Goal: Complete application form

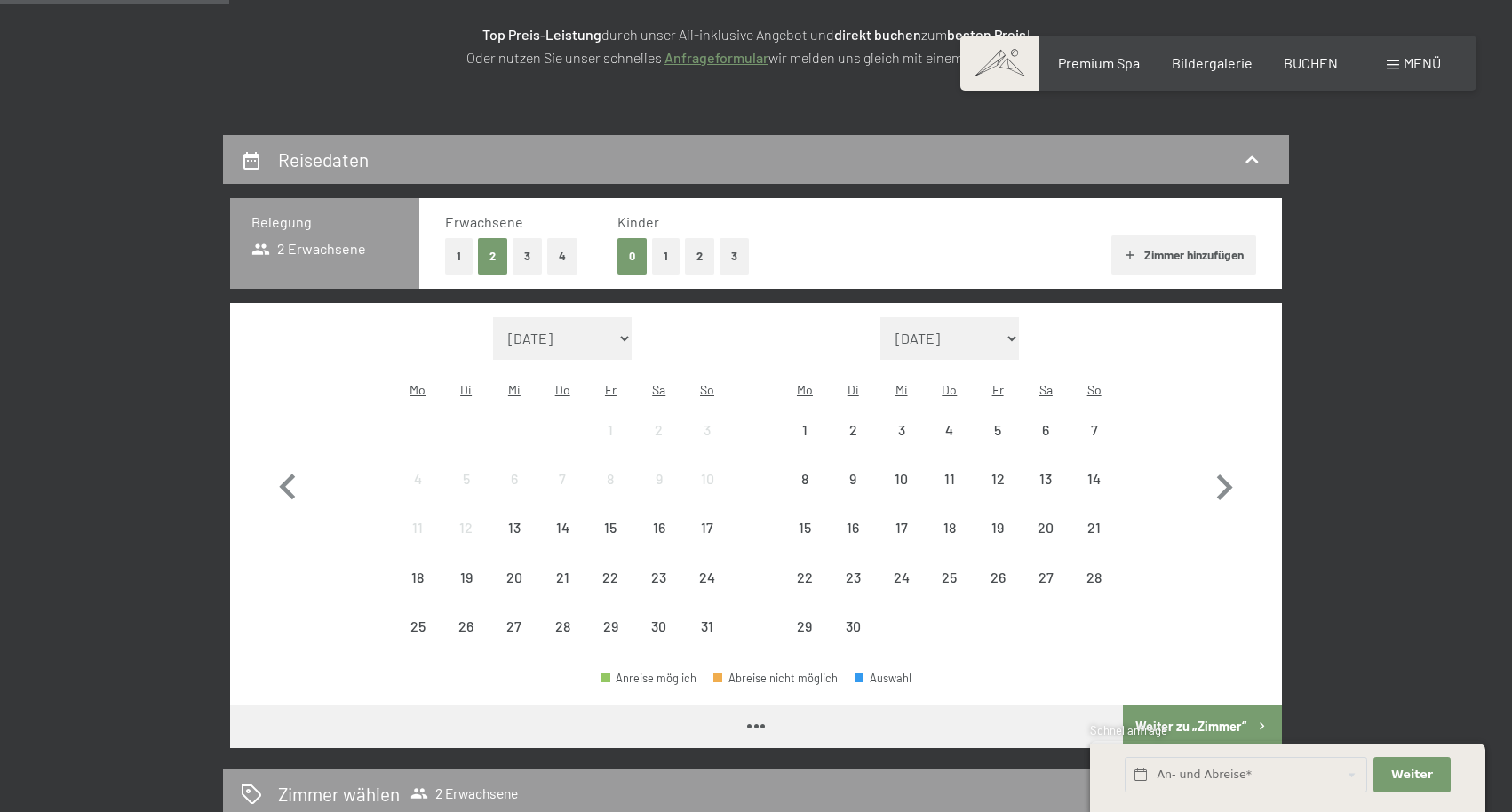
scroll to position [290, 0]
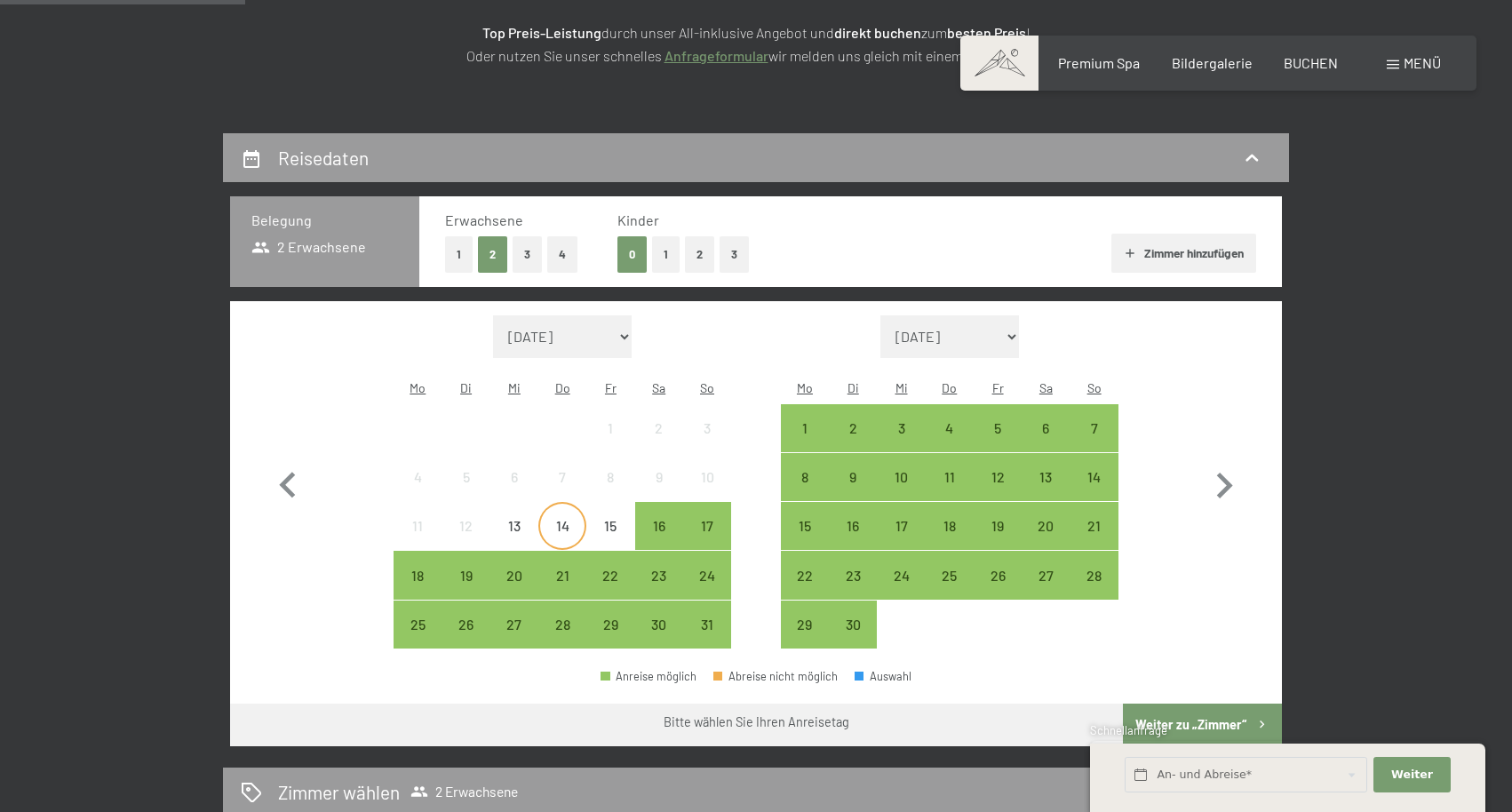
click at [558, 519] on div "14" at bounding box center [561, 540] width 44 height 44
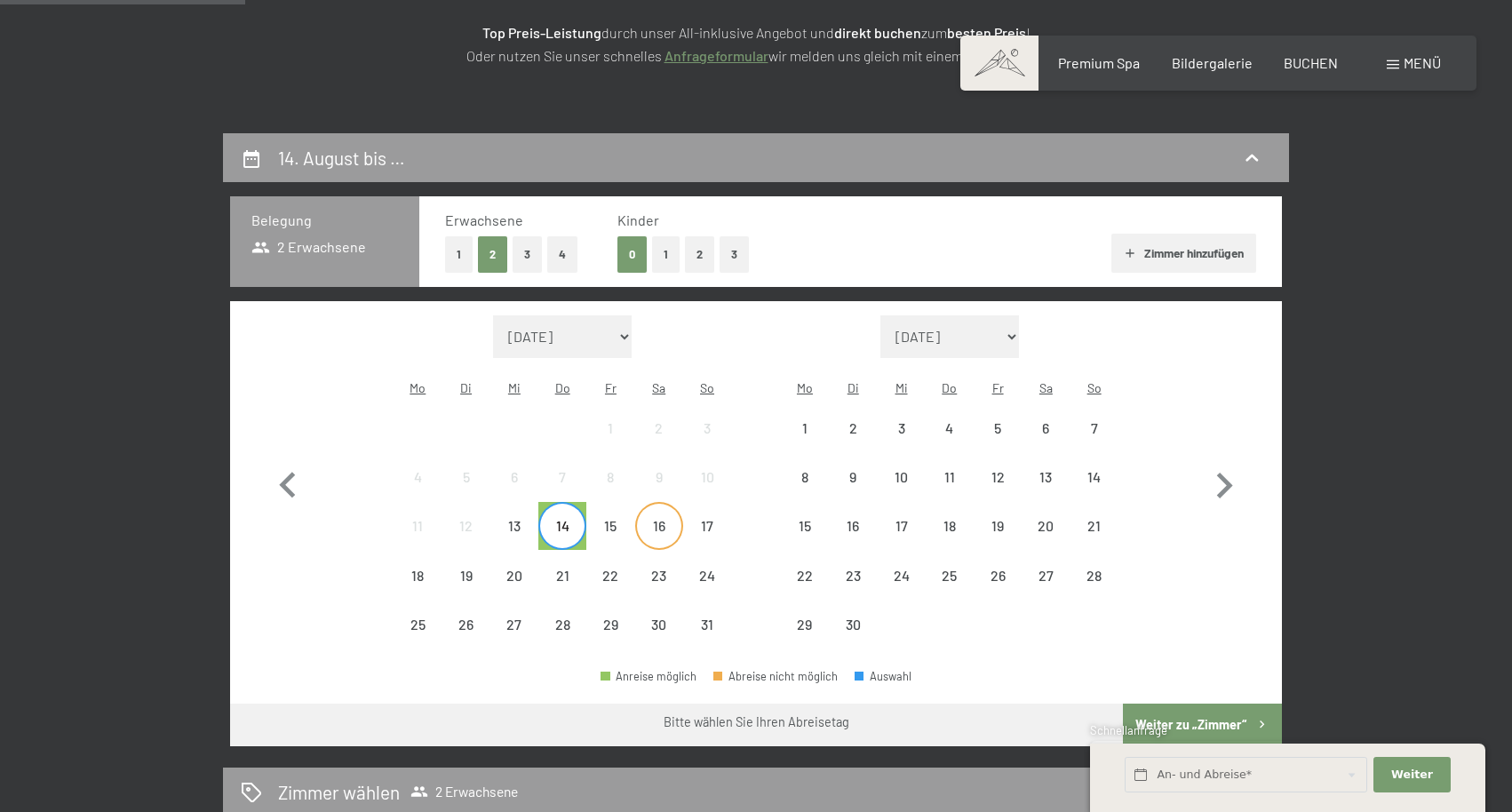
click at [665, 519] on div "16" at bounding box center [658, 540] width 44 height 44
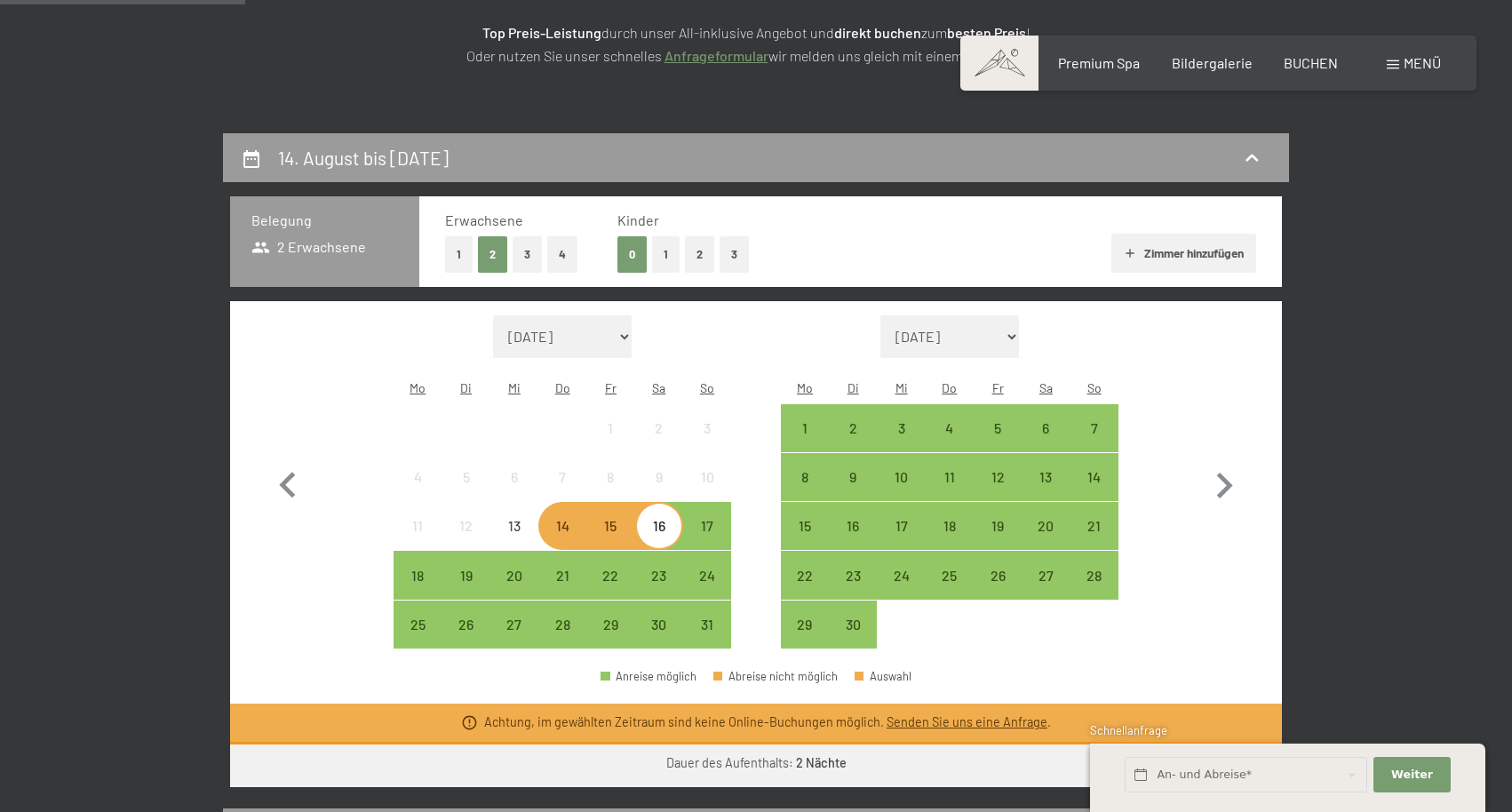
click at [929, 714] on link "Senden Sie uns eine Anfrage" at bounding box center [967, 722] width 161 height 15
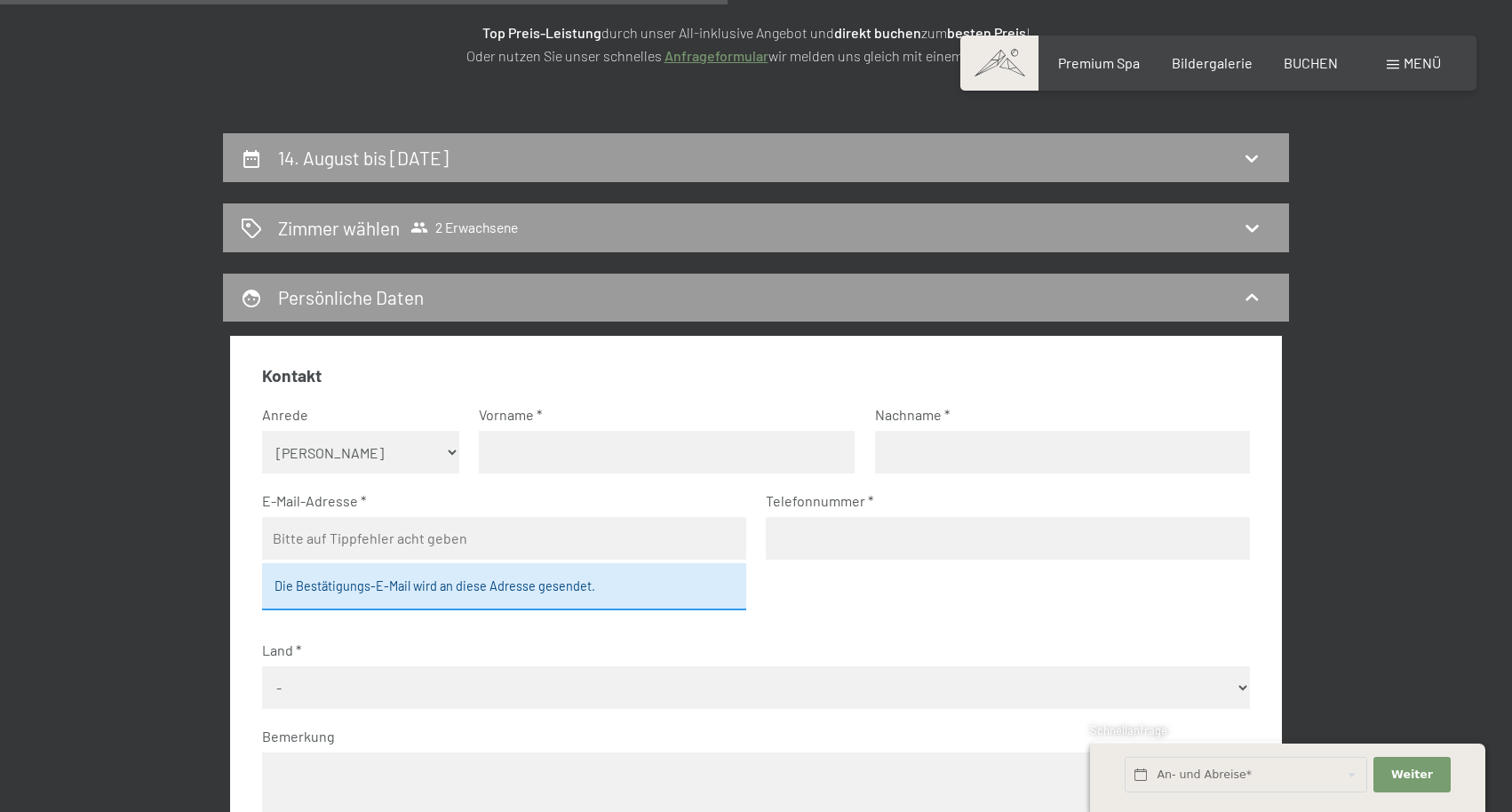
scroll to position [423, 0]
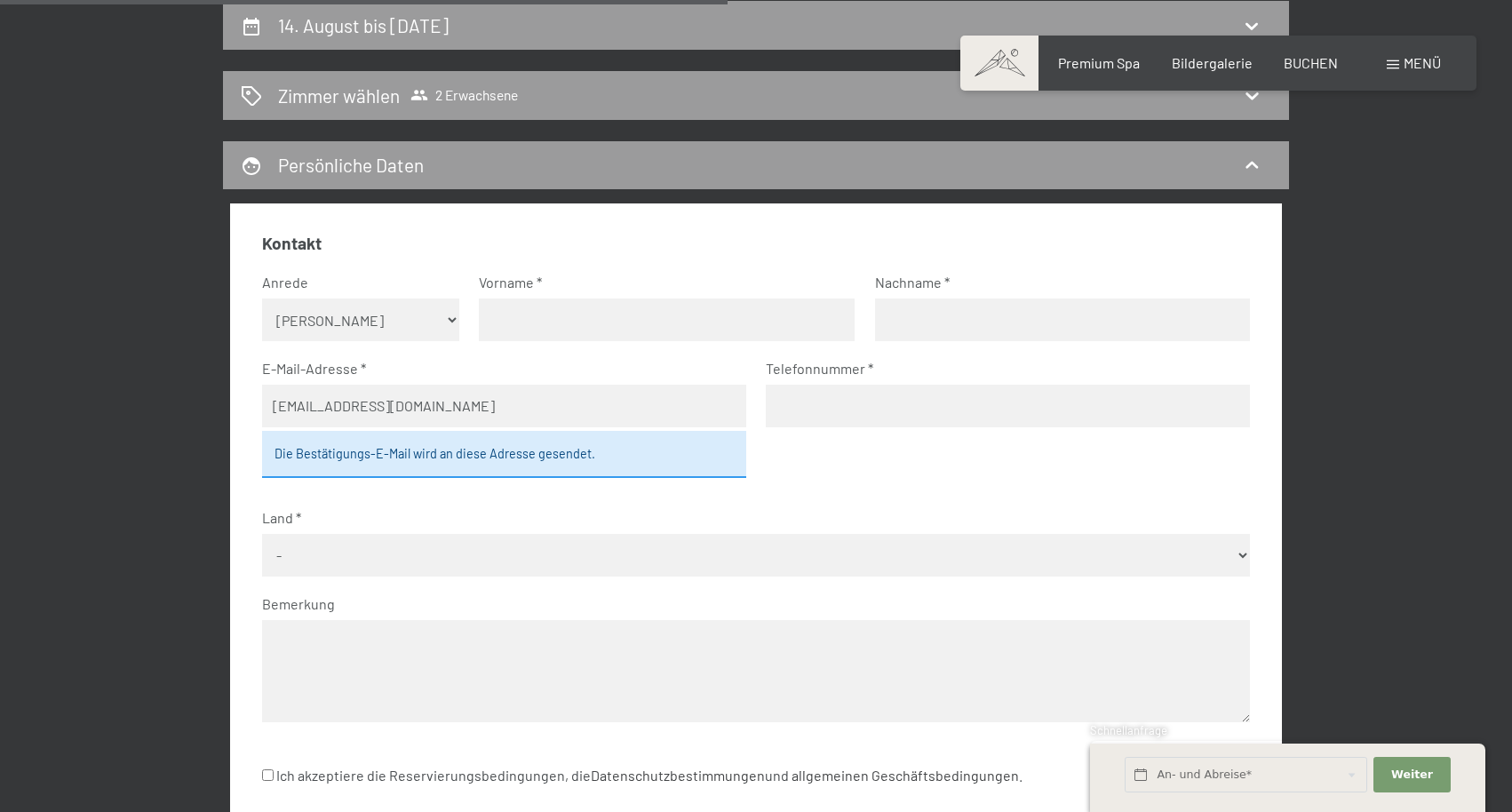
type input "[EMAIL_ADDRESS][DOMAIN_NAME]"
type input "[PERSON_NAME]"
type input "Unterrainer"
click at [796, 487] on fieldset "Kontakt Anrede [PERSON_NAME] Frau [PERSON_NAME] Vorname [PERSON_NAME] Nachname …" at bounding box center [757, 488] width 989 height 512
type input "[PHONE_NUMBER]"
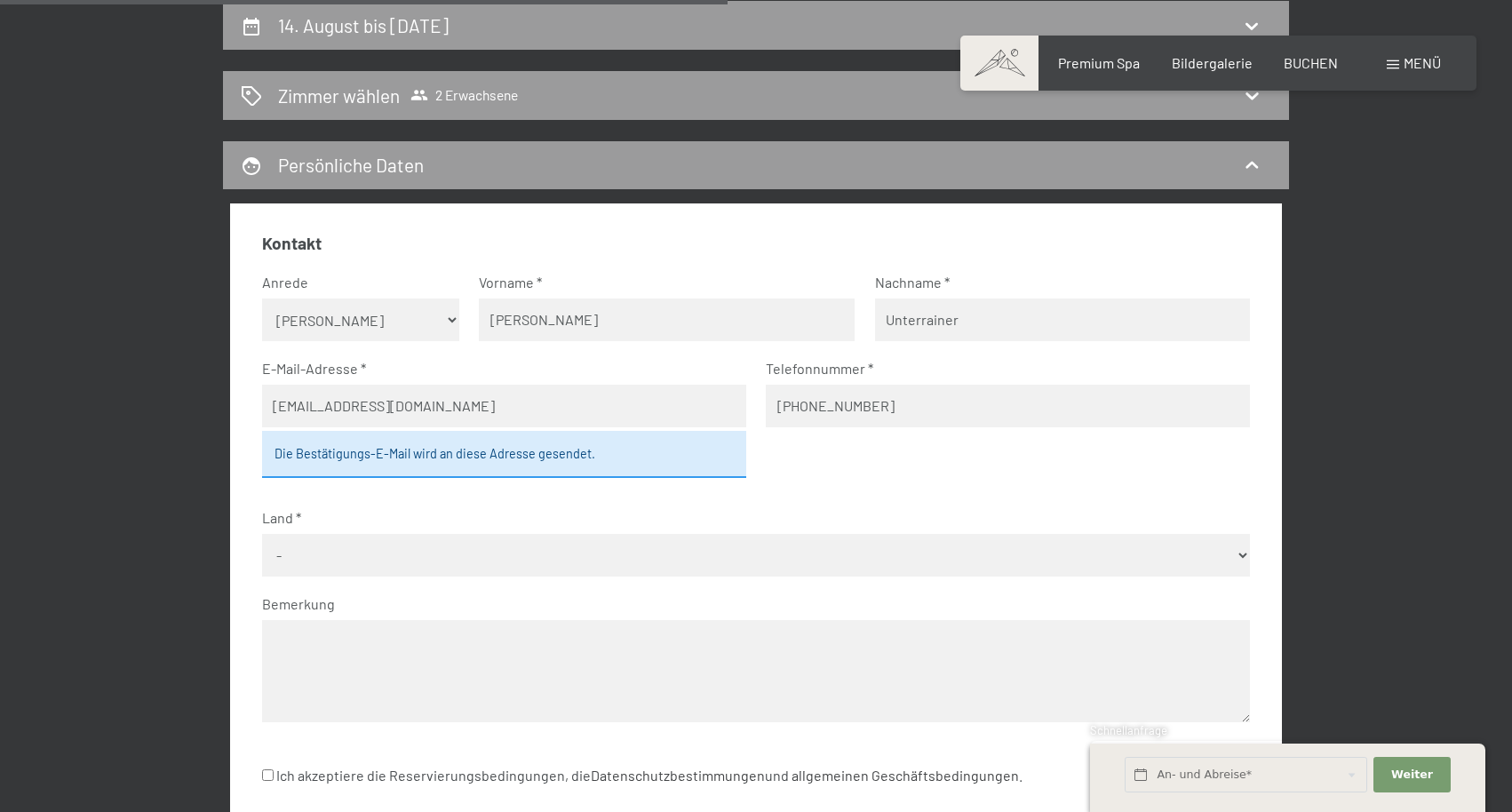
click at [731, 554] on fieldset "Kontakt Anrede [PERSON_NAME] Frau [PERSON_NAME] Vorname [PERSON_NAME] Nachname …" at bounding box center [757, 488] width 989 height 512
select select "AUT"
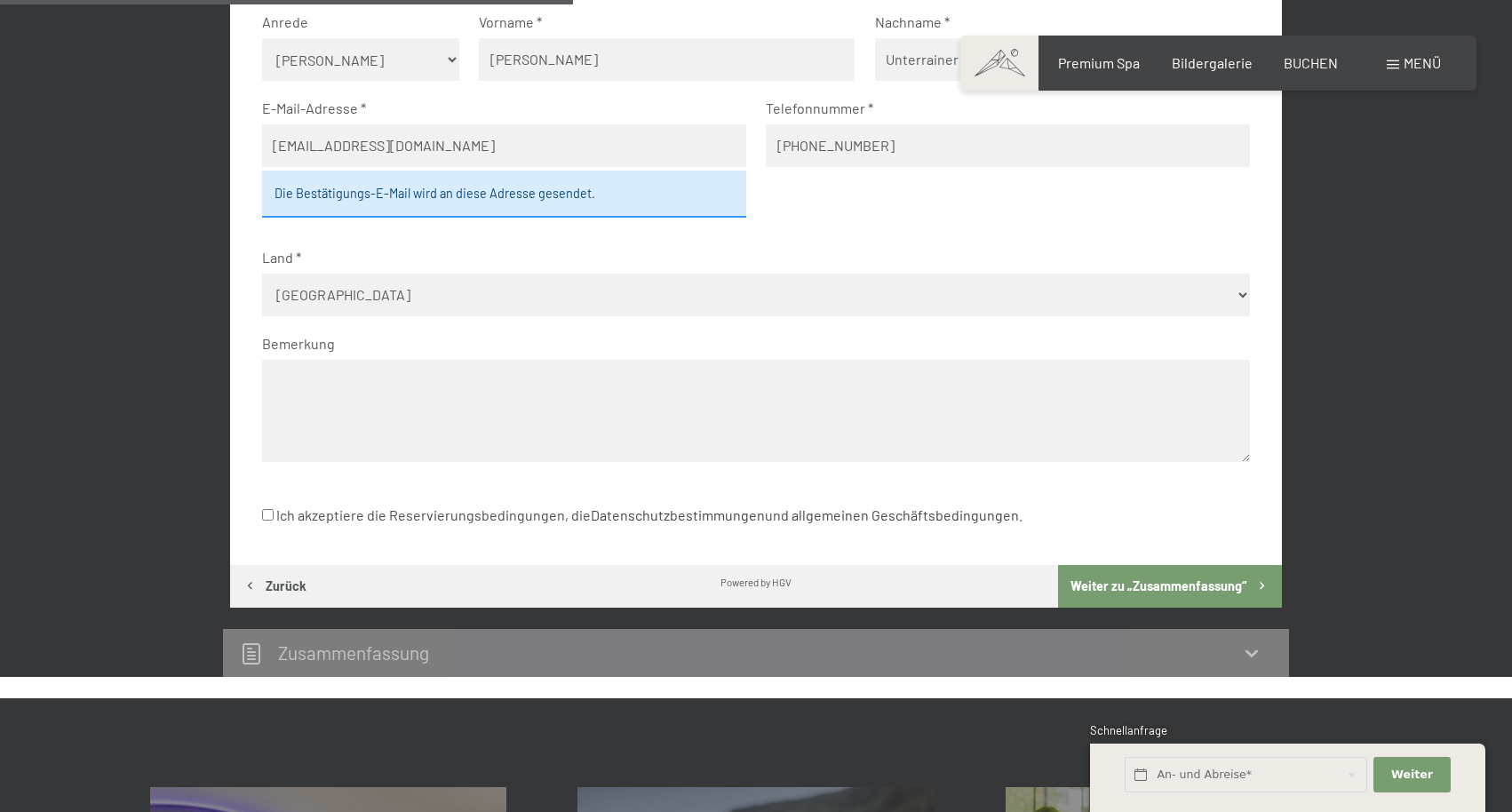
scroll to position [684, 0]
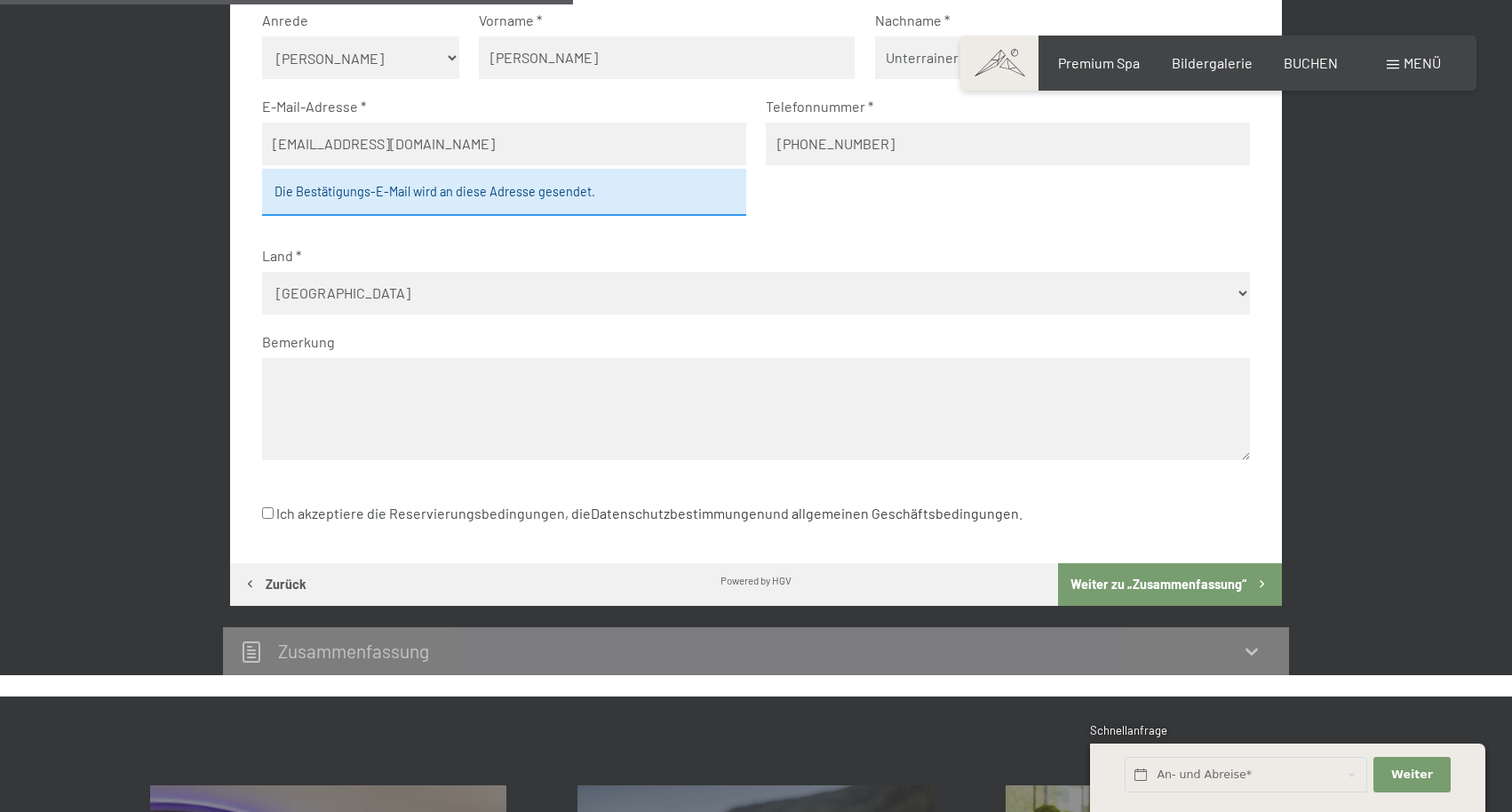
click at [265, 507] on input "Ich akzeptiere die Reservierungsbedingungen, die Datenschutzbestimmungen und al…" at bounding box center [268, 512] width 11 height 11
checkbox input "true"
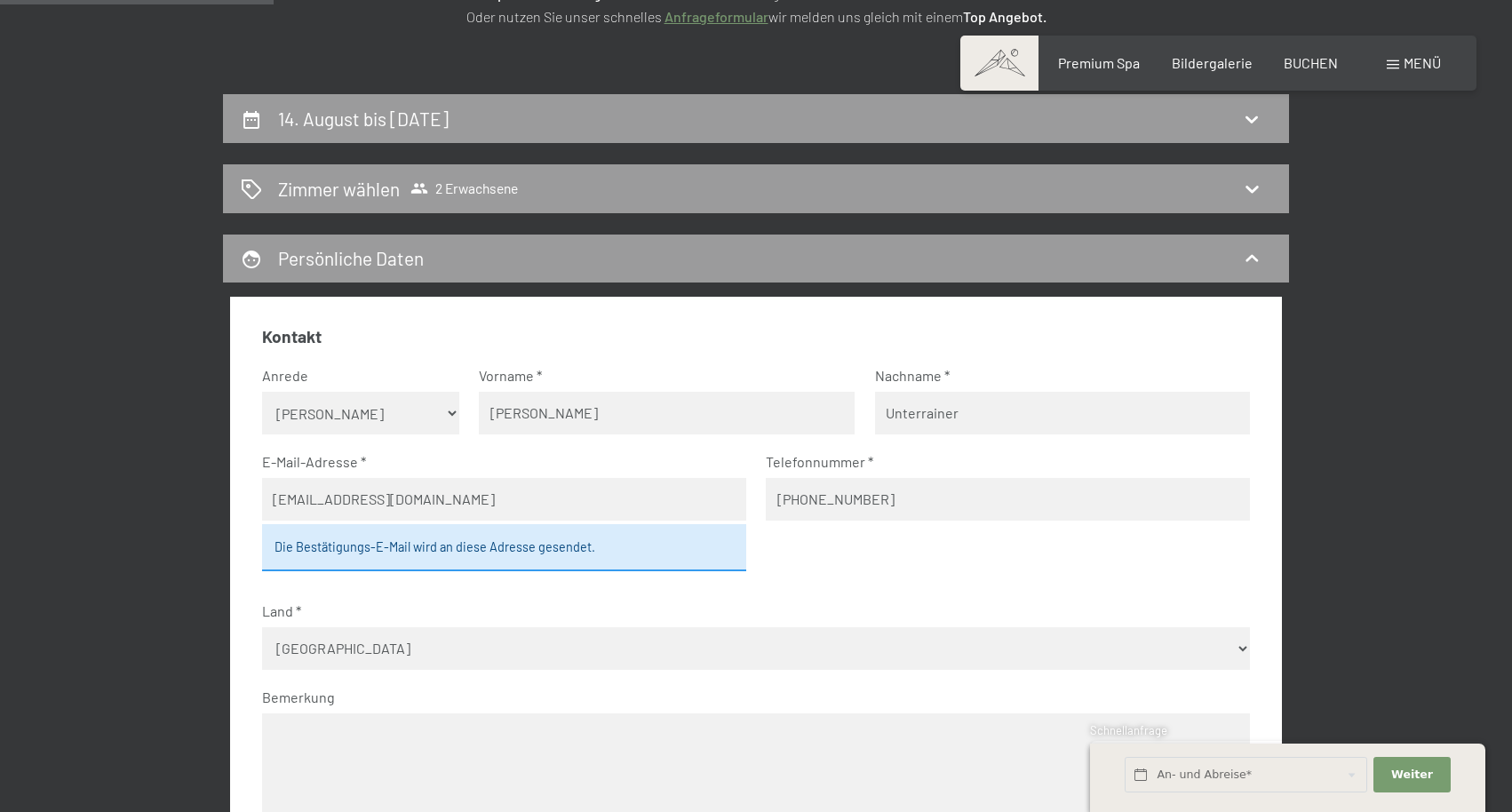
scroll to position [328, 0]
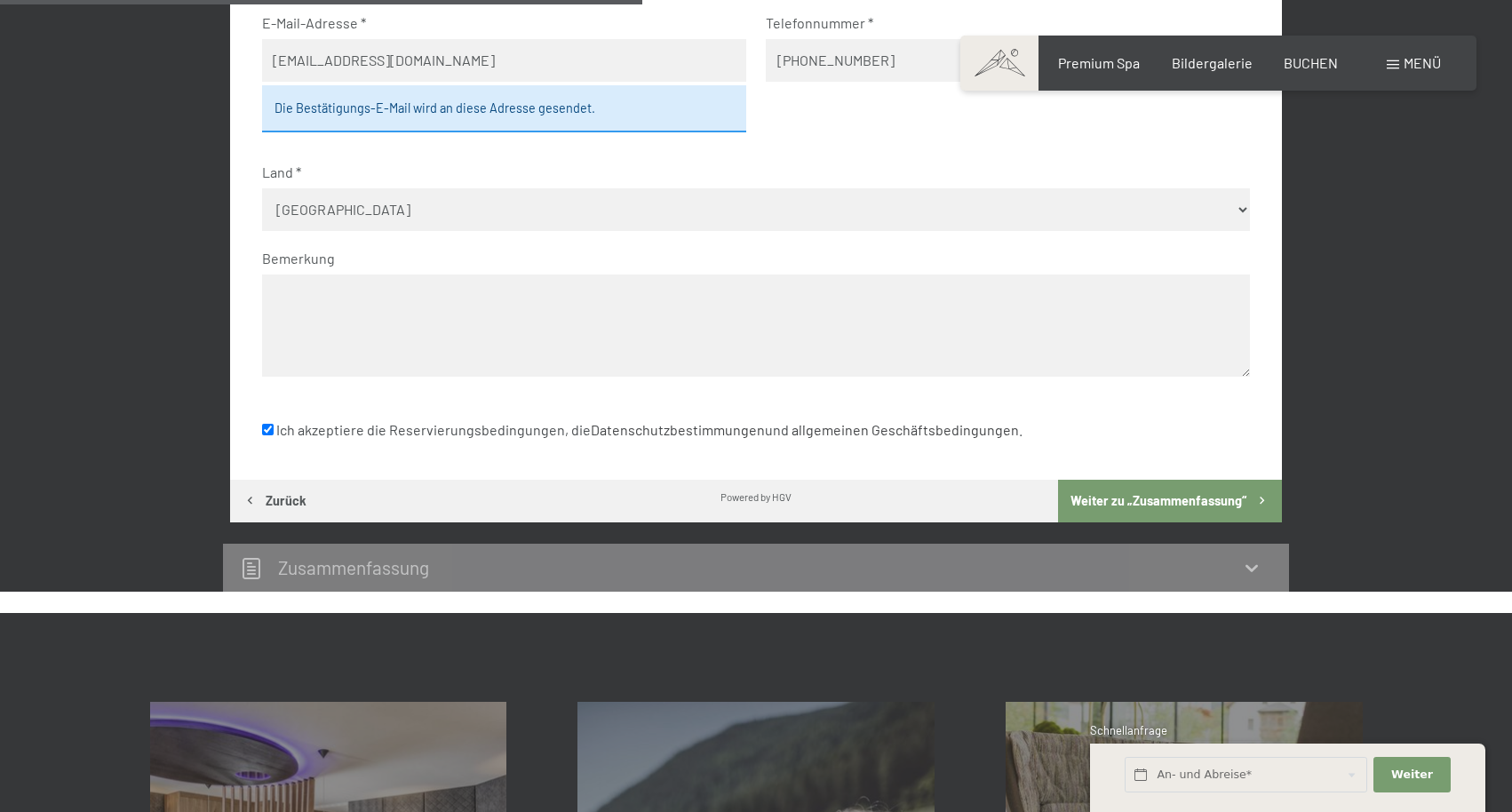
click at [1100, 479] on button "Weiter zu „Zusammen­fassung“" at bounding box center [1170, 500] width 224 height 42
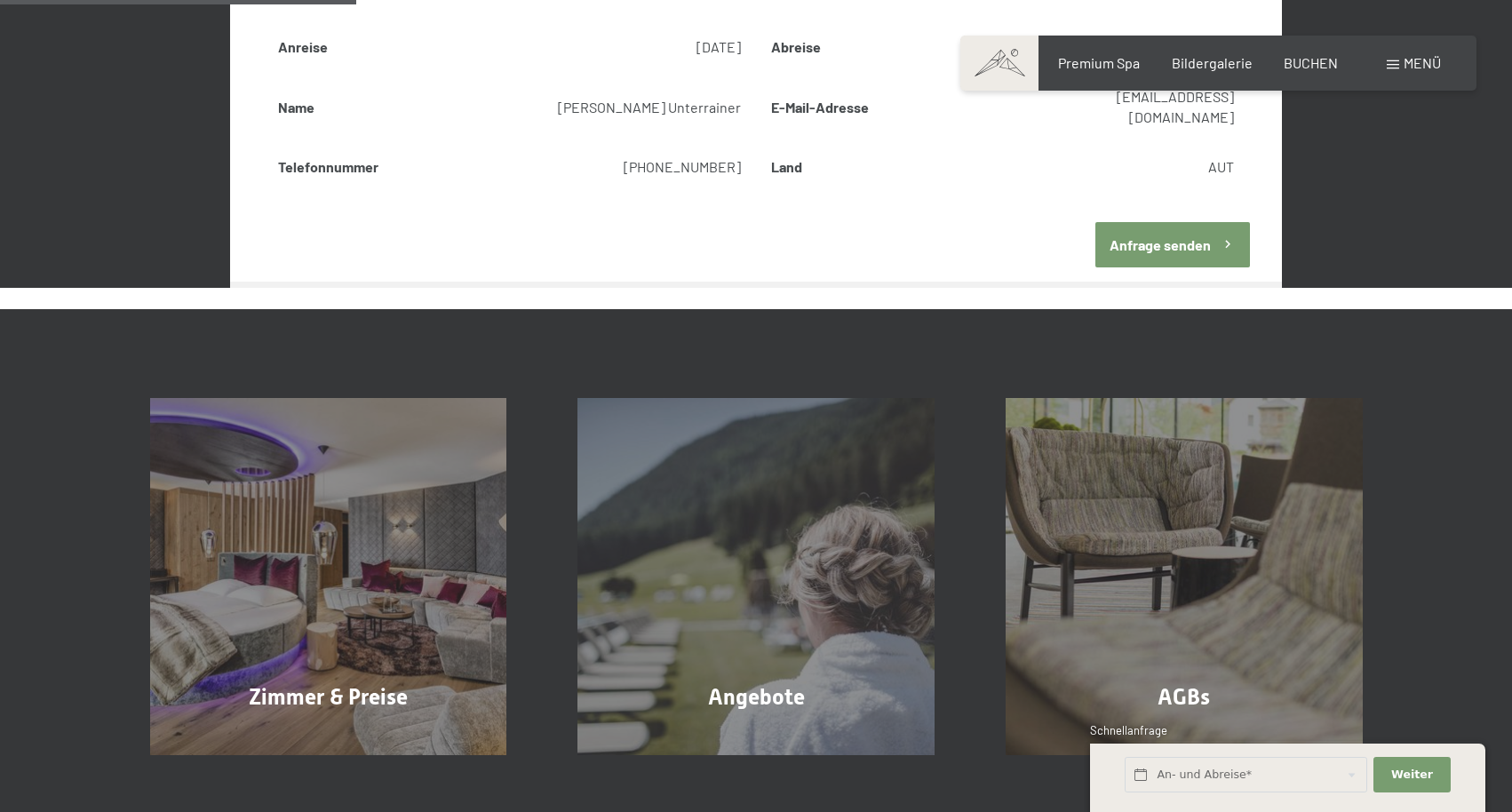
scroll to position [423, 0]
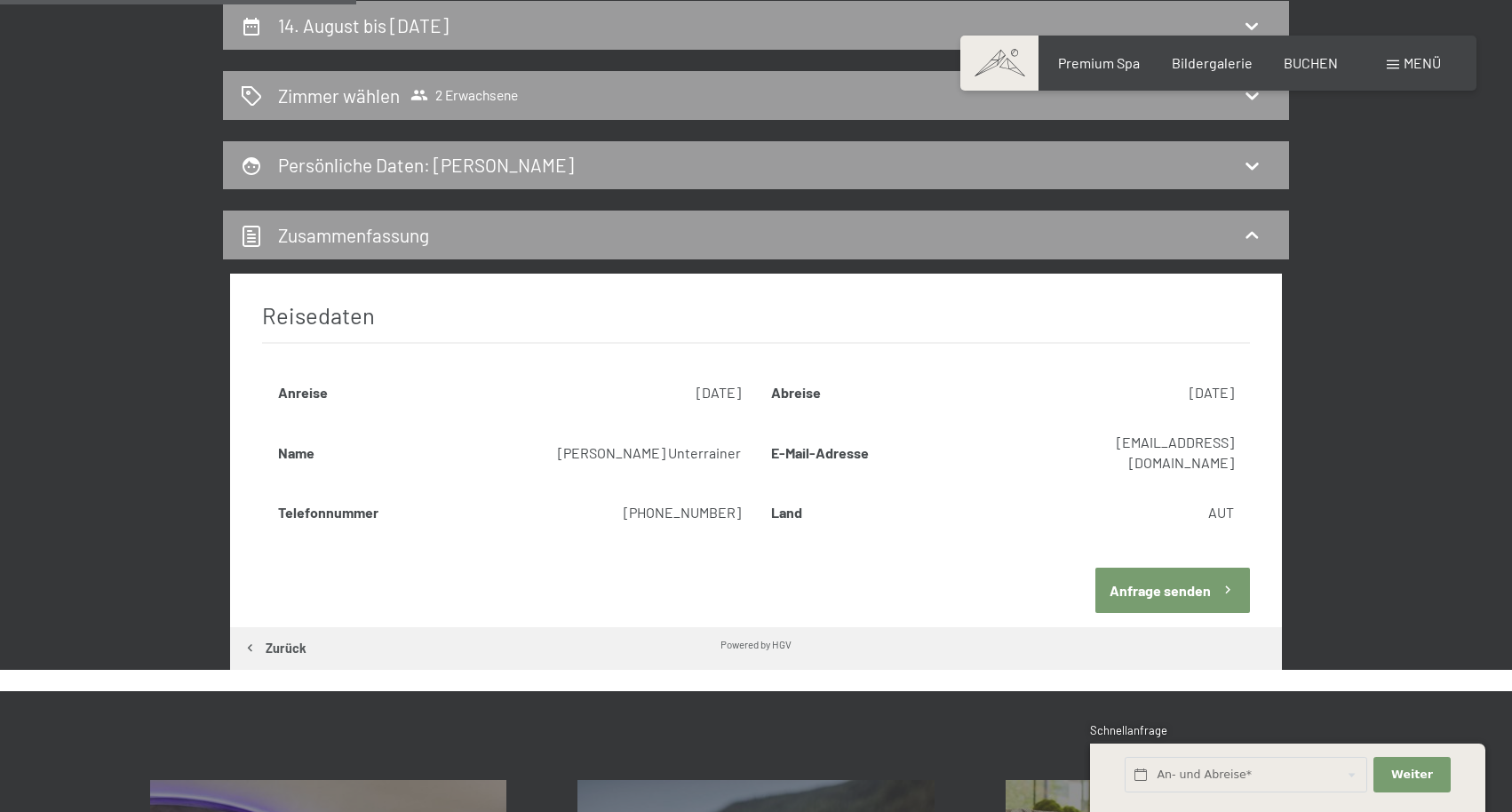
click at [1162, 568] on button "Anfrage senden" at bounding box center [1173, 590] width 154 height 45
